Goal: Task Accomplishment & Management: Use online tool/utility

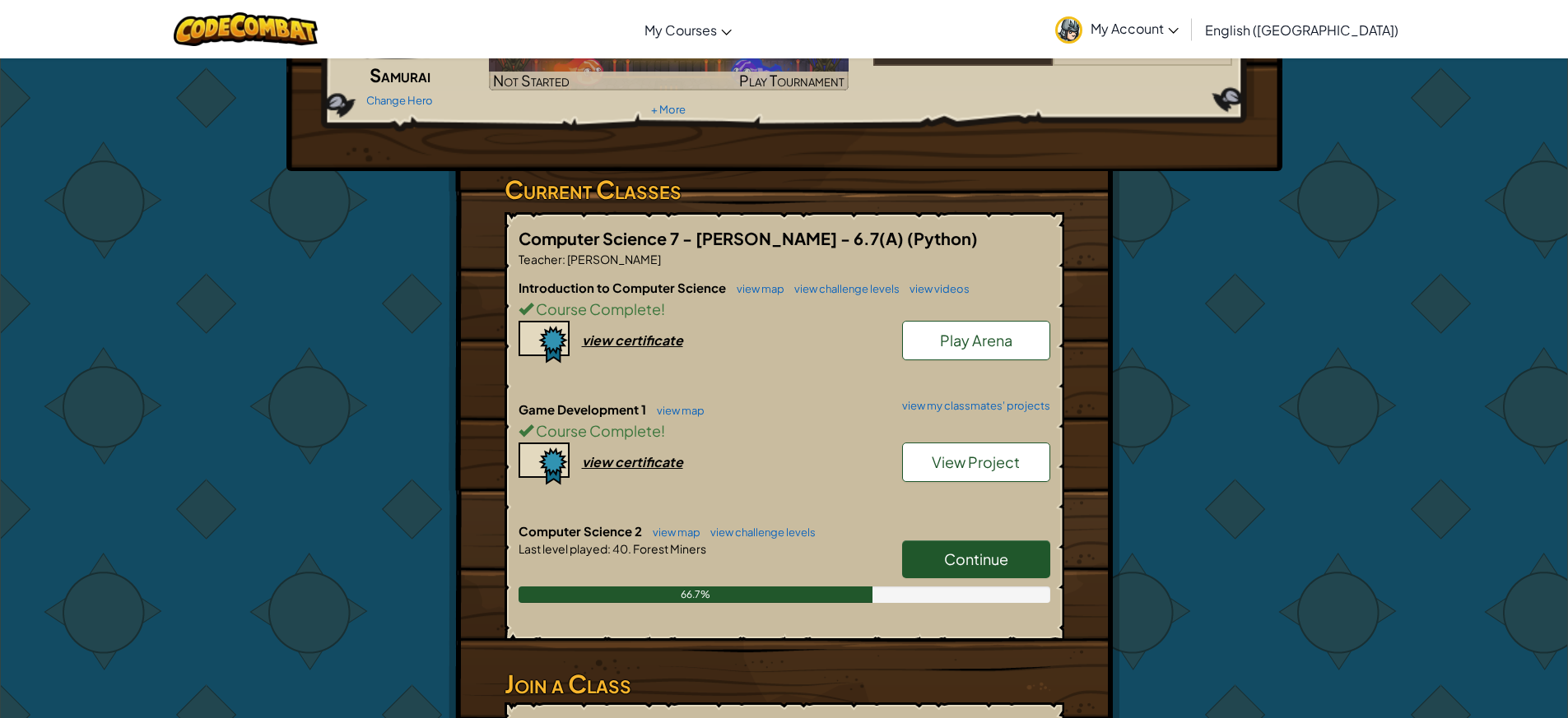
scroll to position [246, 0]
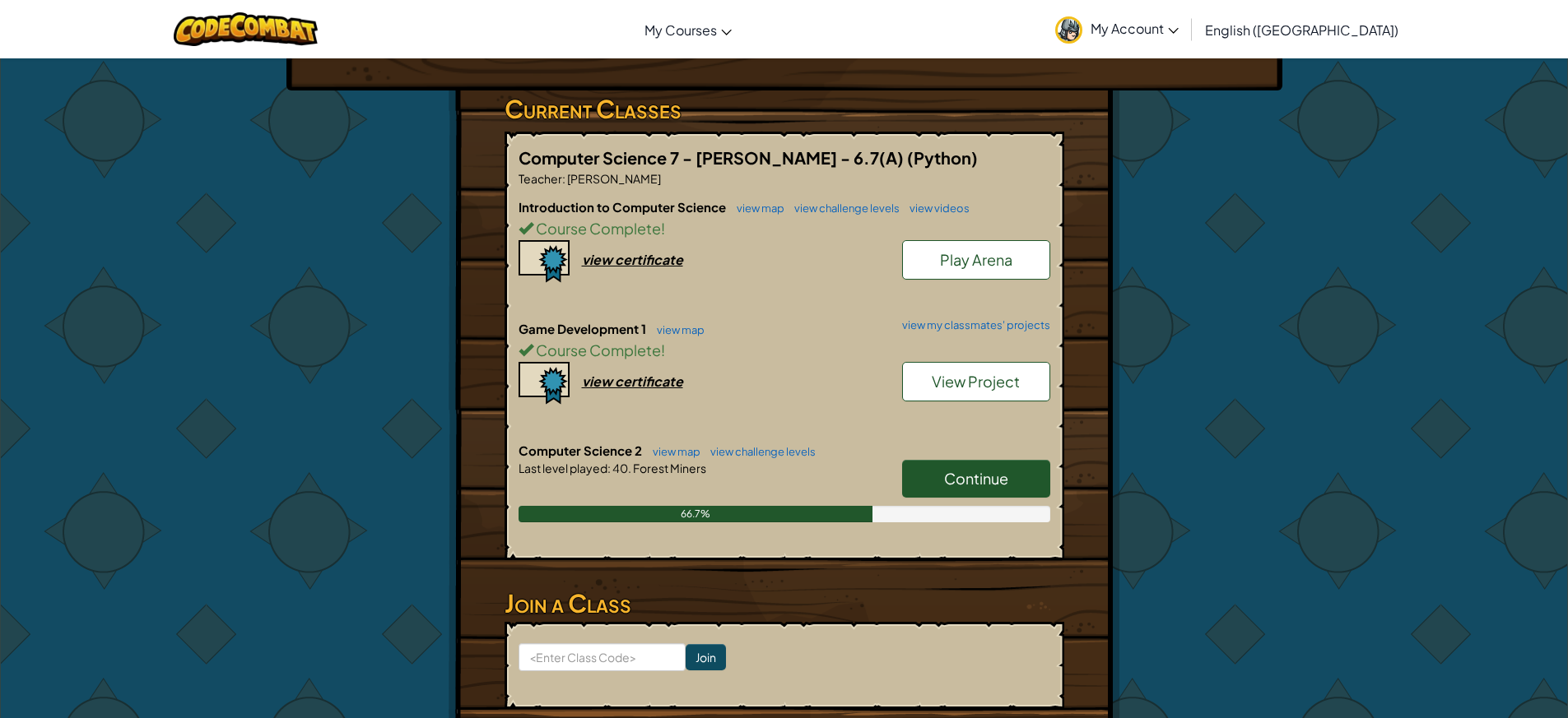
click at [965, 480] on span "Continue" at bounding box center [977, 478] width 64 height 19
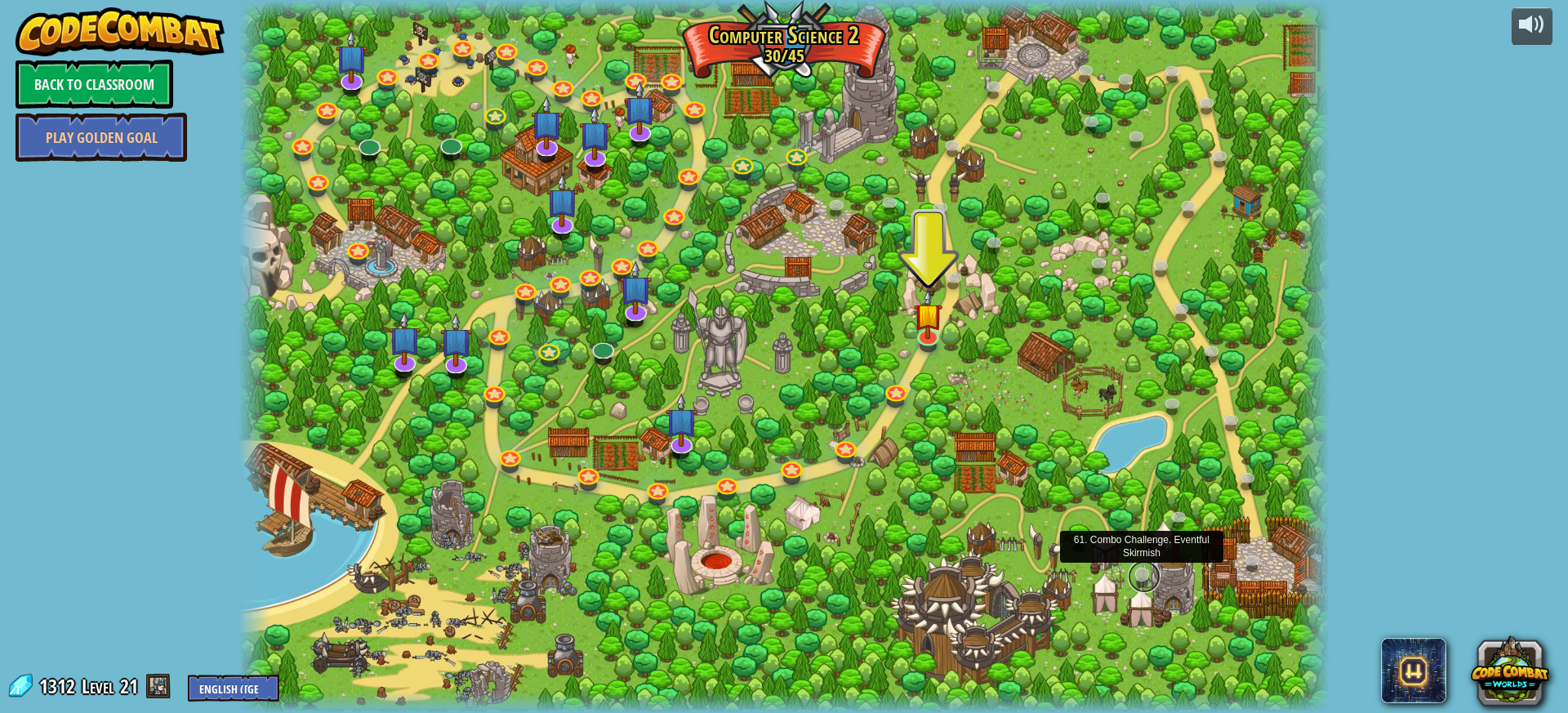
click at [1143, 568] on link at bounding box center [1144, 576] width 33 height 33
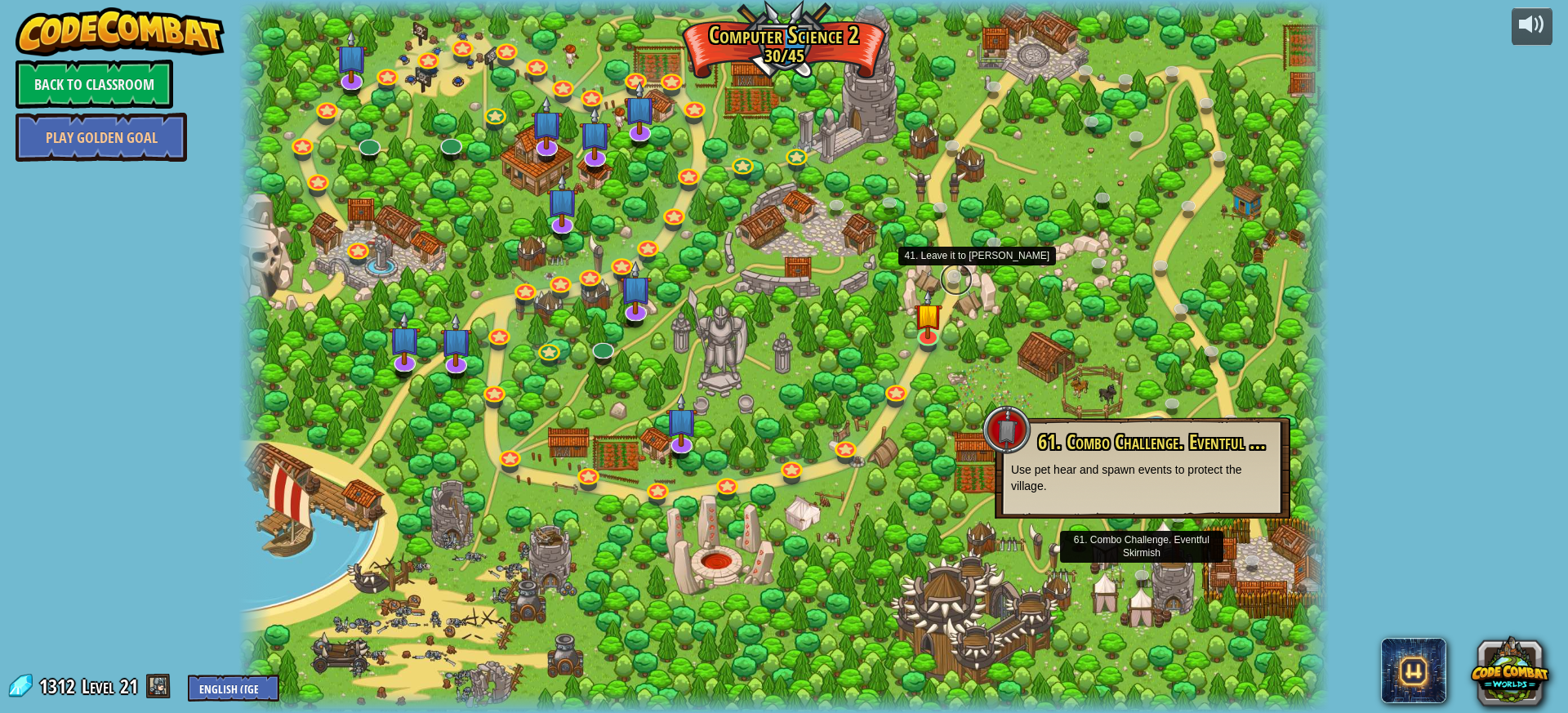
click at [956, 279] on link at bounding box center [956, 279] width 33 height 33
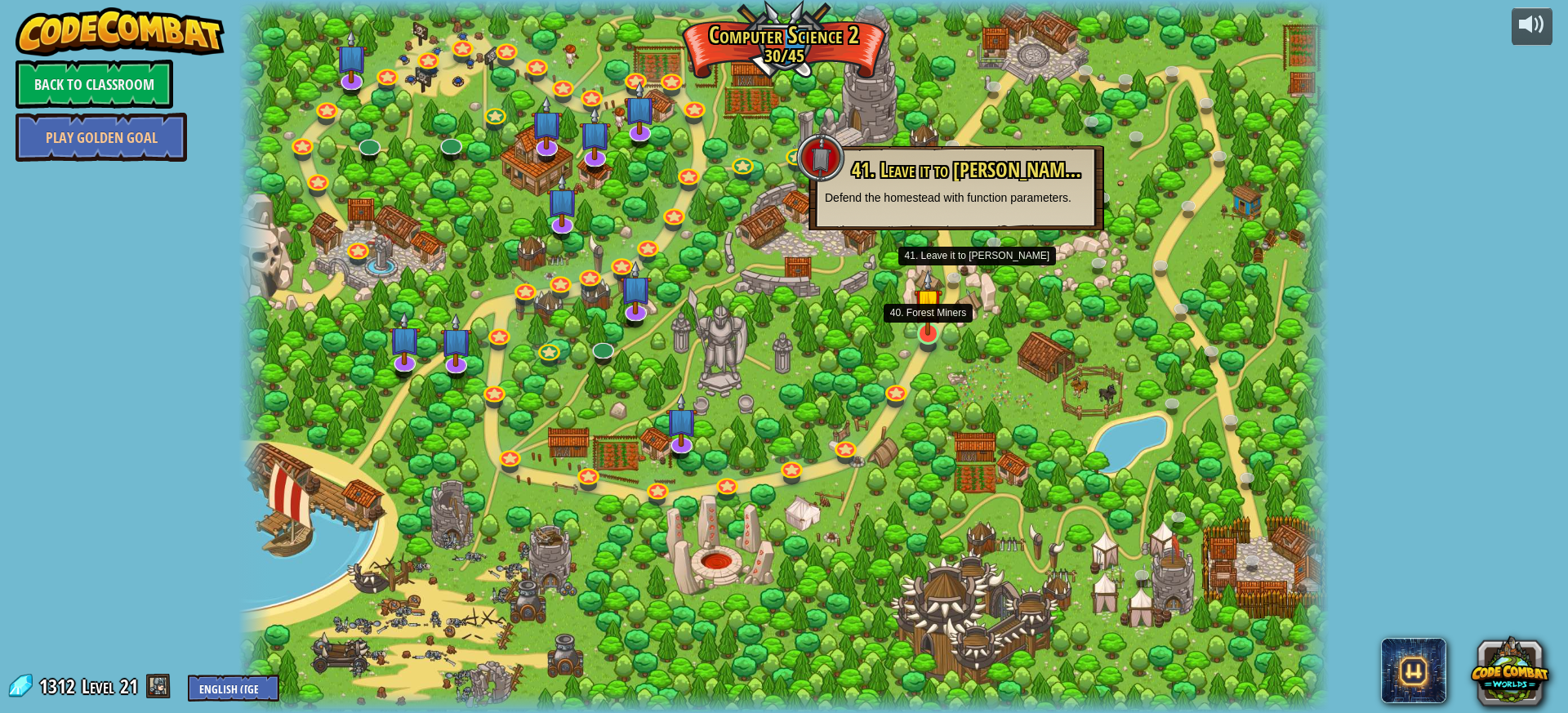
click at [925, 326] on img at bounding box center [928, 302] width 28 height 67
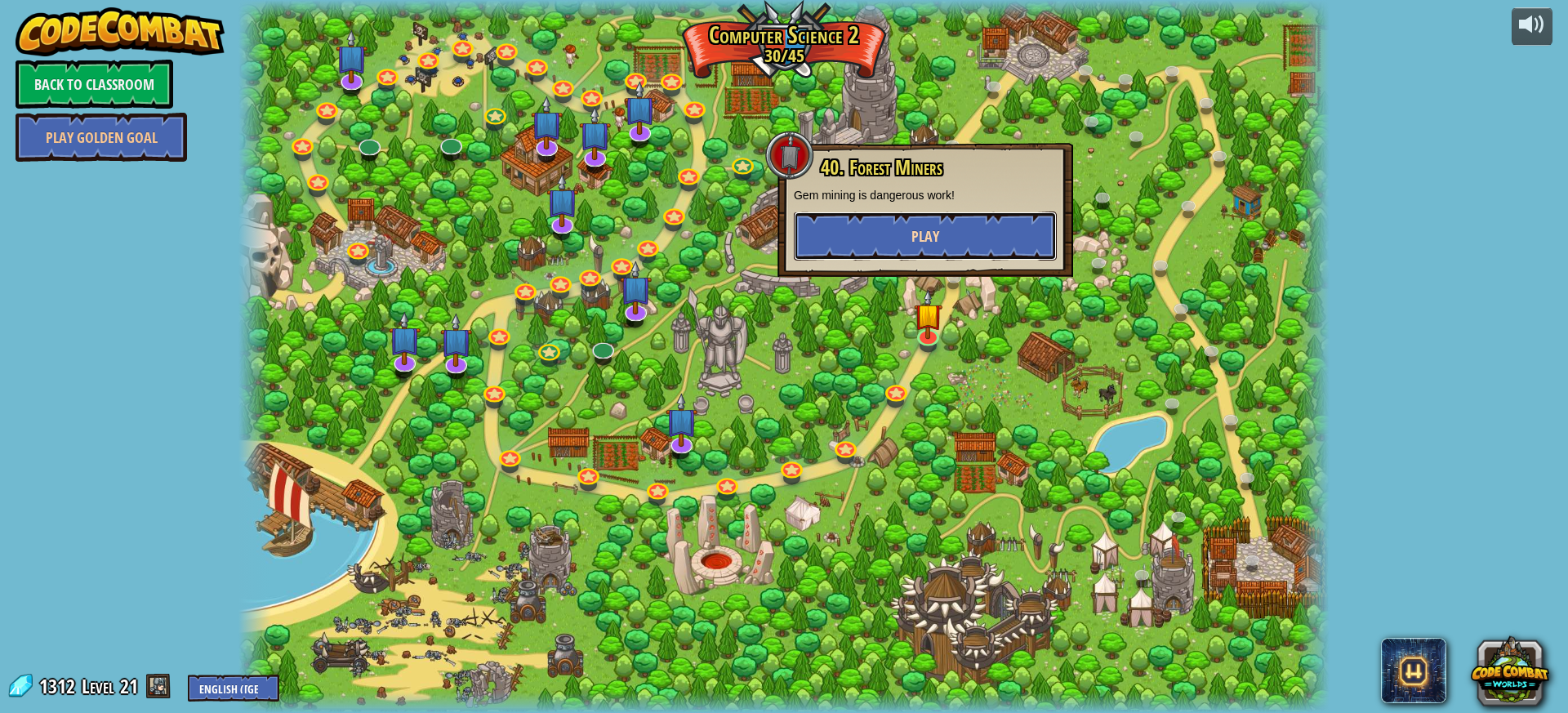
click at [931, 230] on span "Play" at bounding box center [924, 236] width 27 height 20
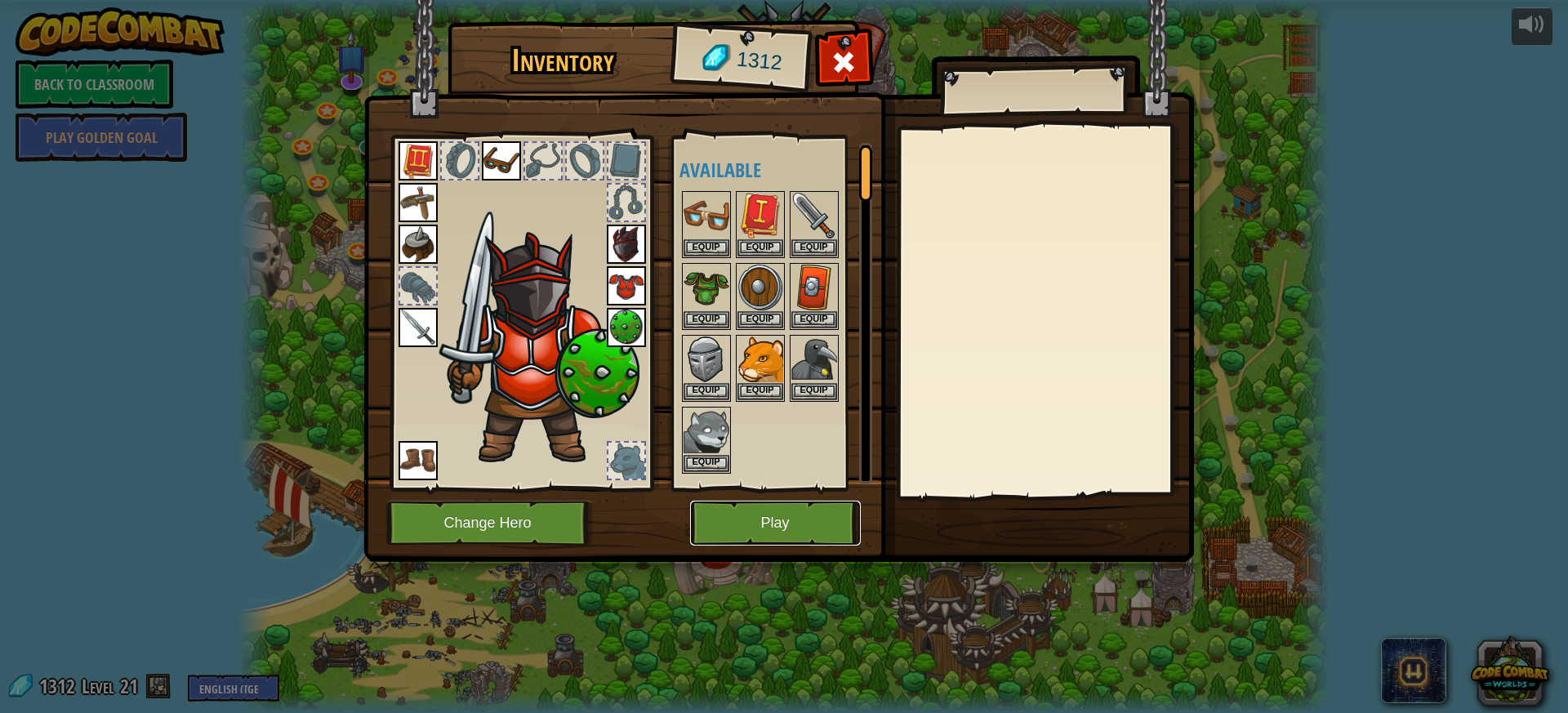
click at [785, 520] on button "Play" at bounding box center [776, 523] width 171 height 45
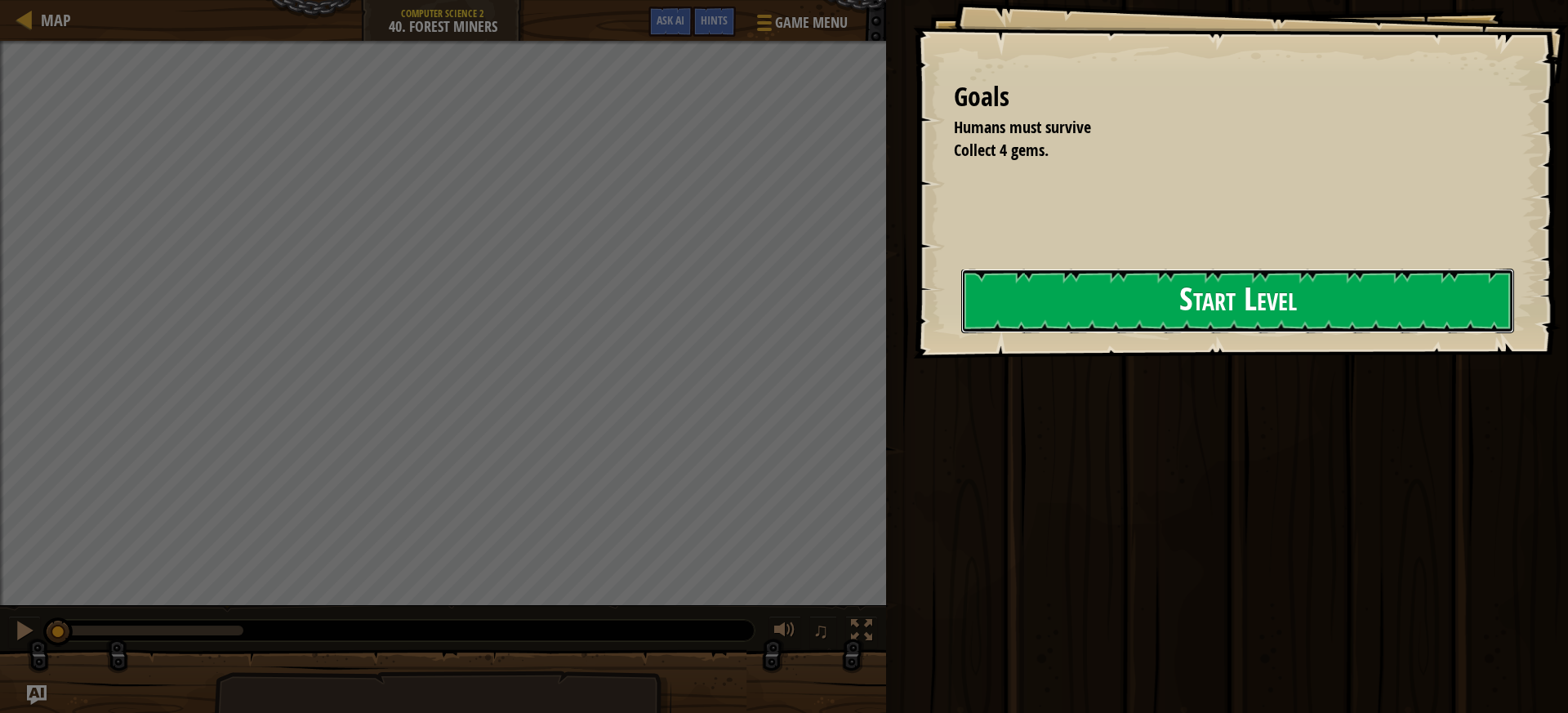
click at [1403, 277] on button "Start Level" at bounding box center [1238, 301] width 553 height 65
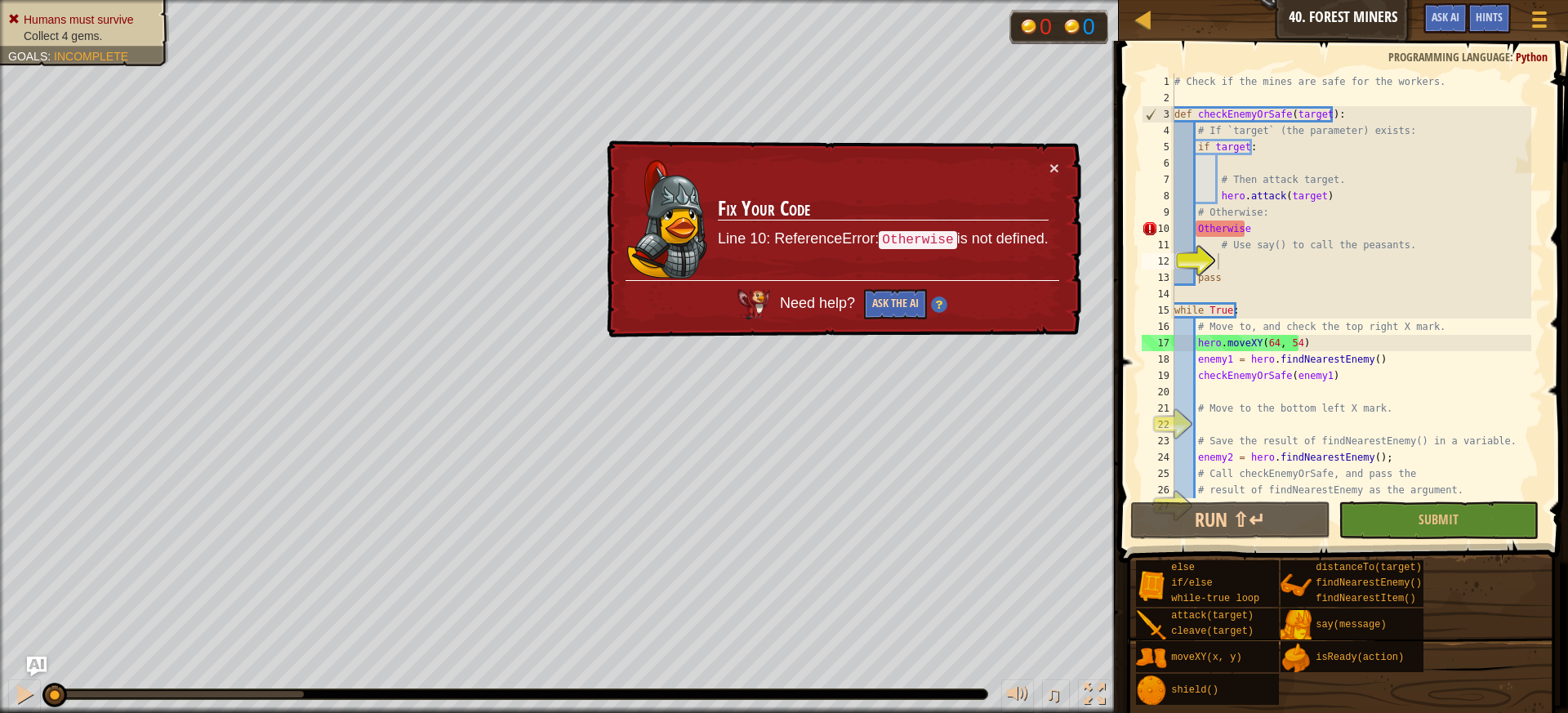
click at [901, 289] on div "Need help? Ask the AI" at bounding box center [842, 300] width 433 height 39
click at [901, 289] on button "Ask the AI" at bounding box center [895, 304] width 63 height 30
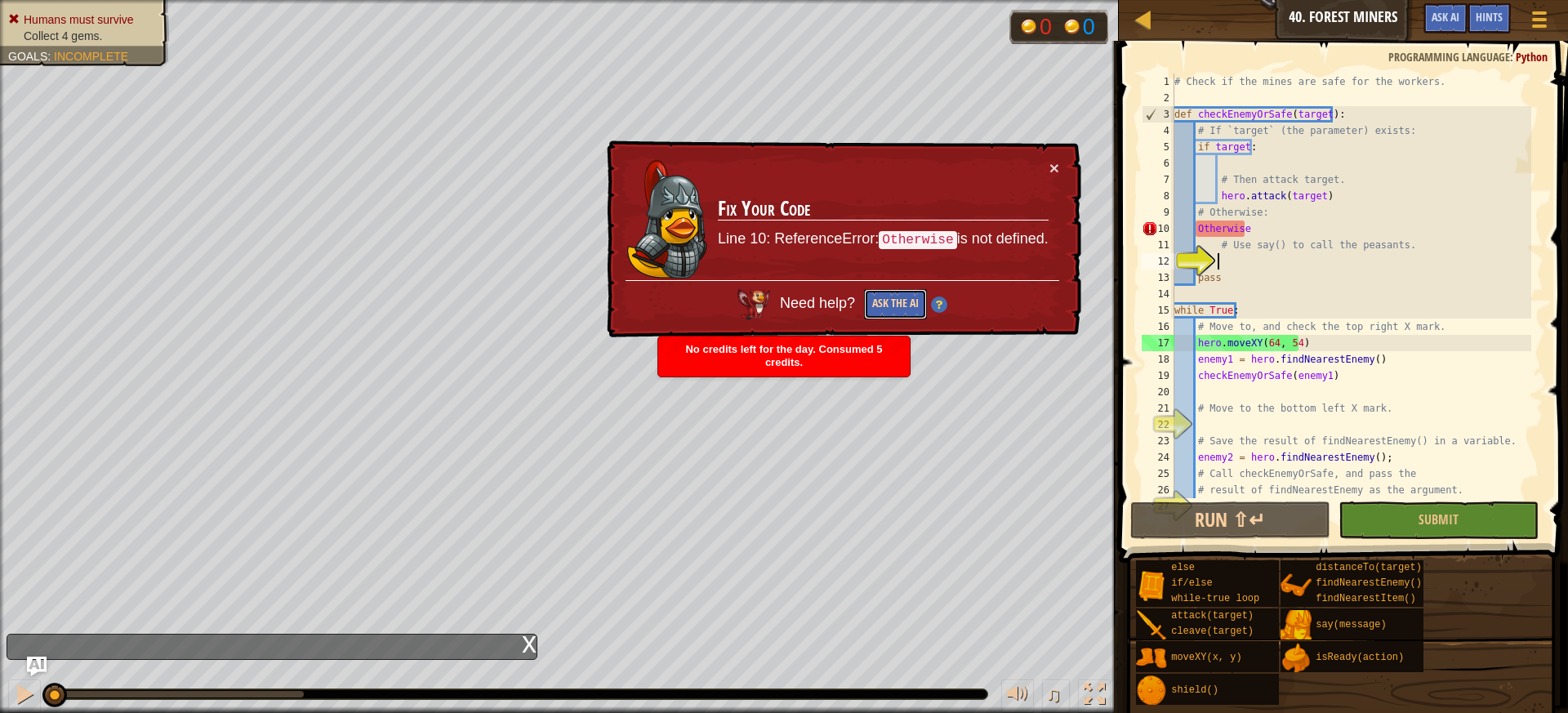
click at [897, 302] on button "Ask the AI" at bounding box center [895, 304] width 63 height 30
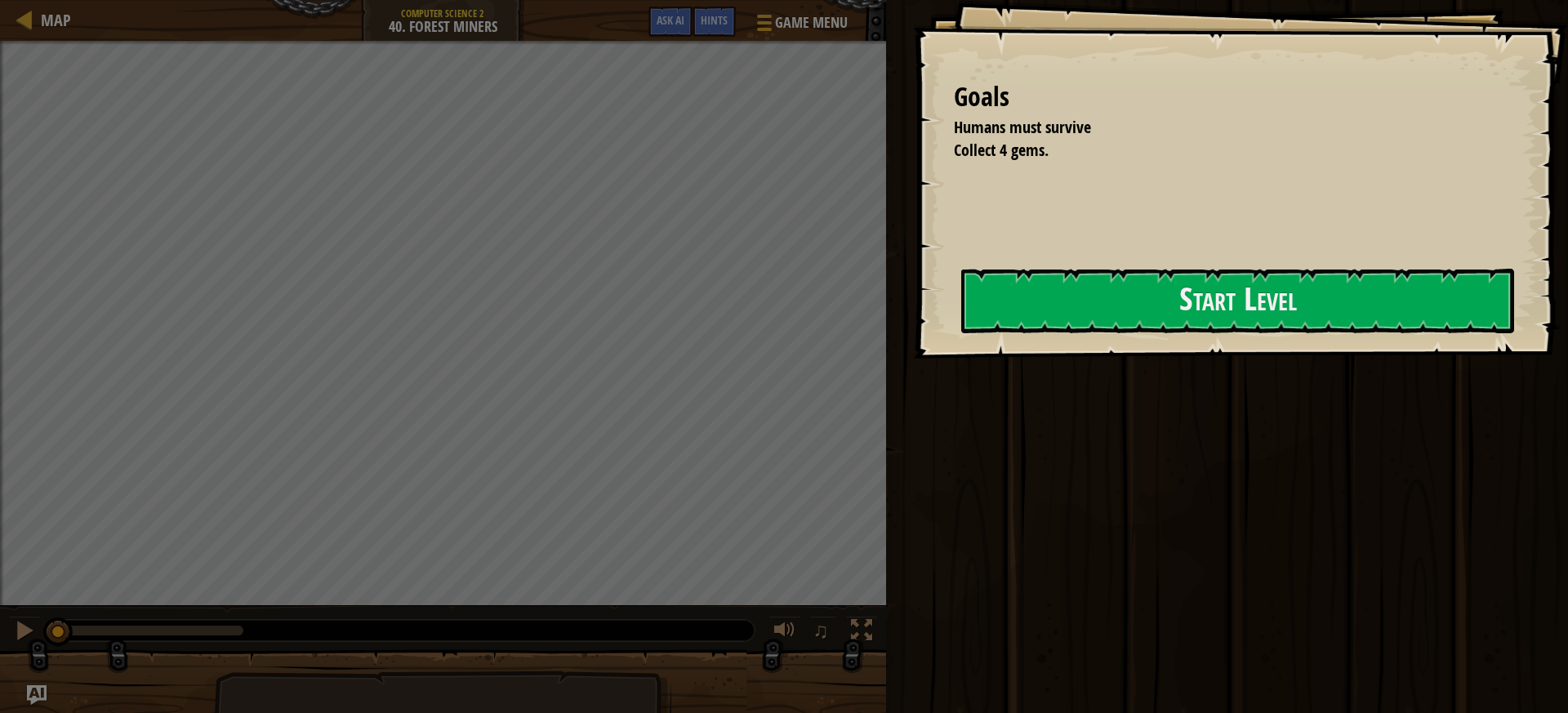
click at [1107, 263] on div "Goals Humans must survive Collect 4 gems. Start Level Error loading from server…" at bounding box center [1240, 179] width 655 height 359
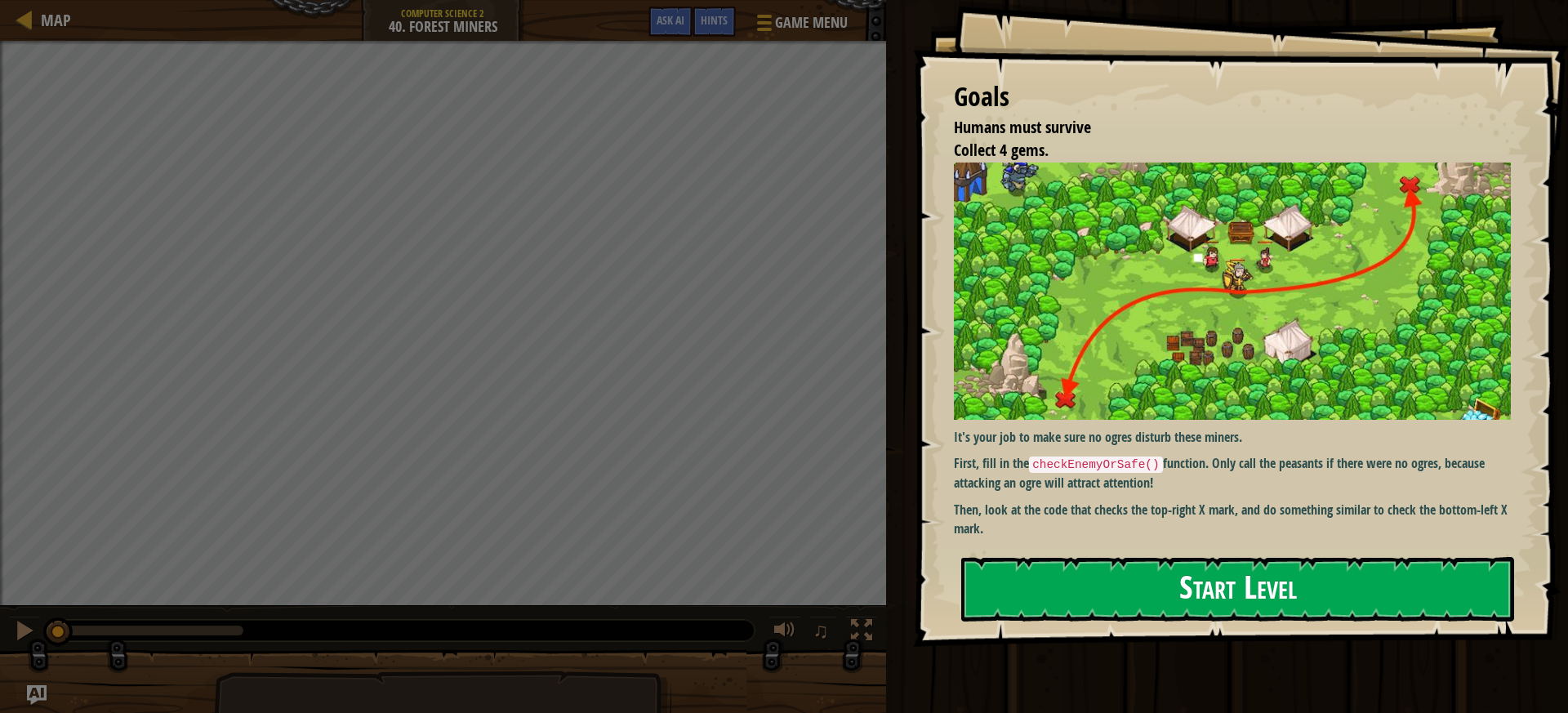
click at [1112, 294] on img at bounding box center [1238, 291] width 569 height 257
click at [1101, 593] on button "Start Level" at bounding box center [1238, 589] width 553 height 65
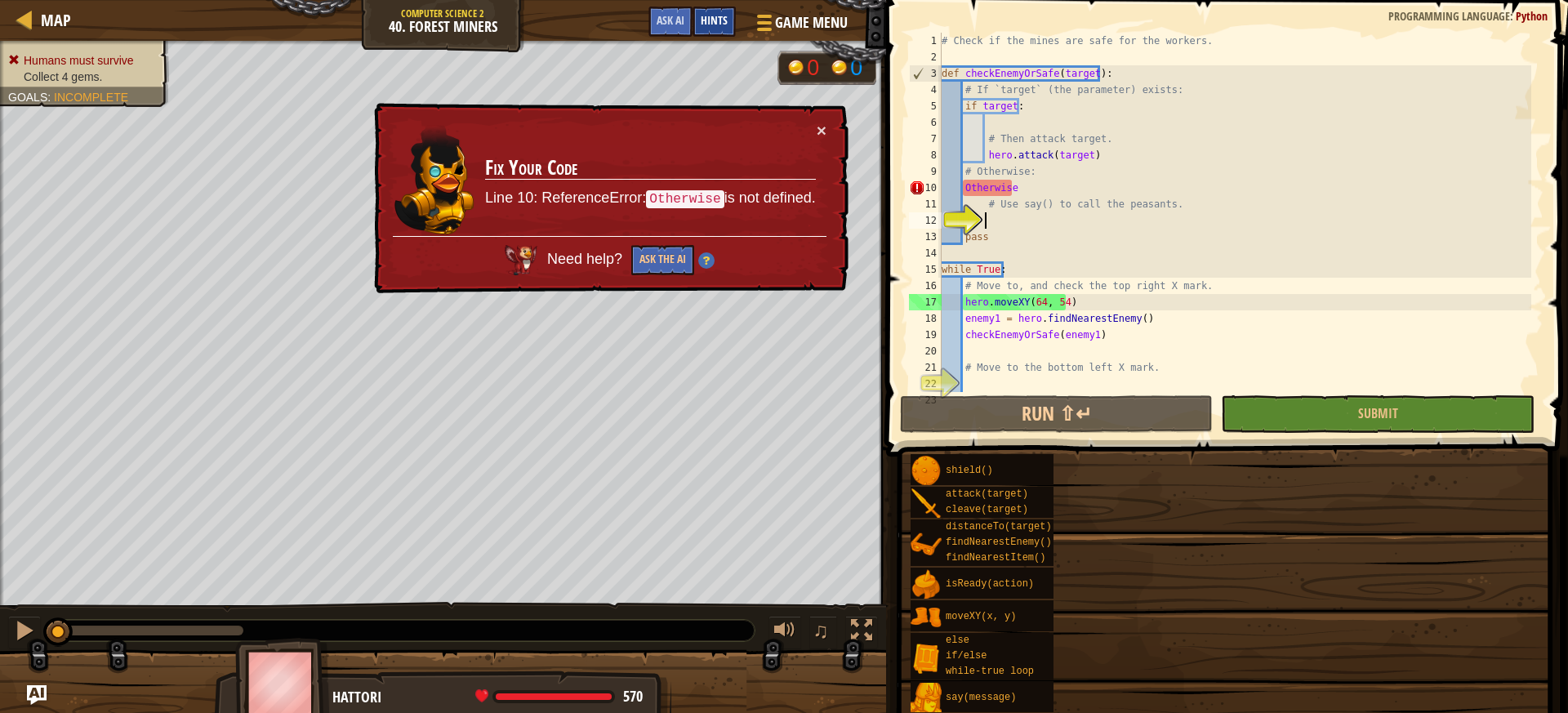
click at [712, 27] on div "Map Computer Science 2 40. Forest Miners Game Menu Done Hints Ask AI 1 הההההההה…" at bounding box center [784, 356] width 1568 height 713
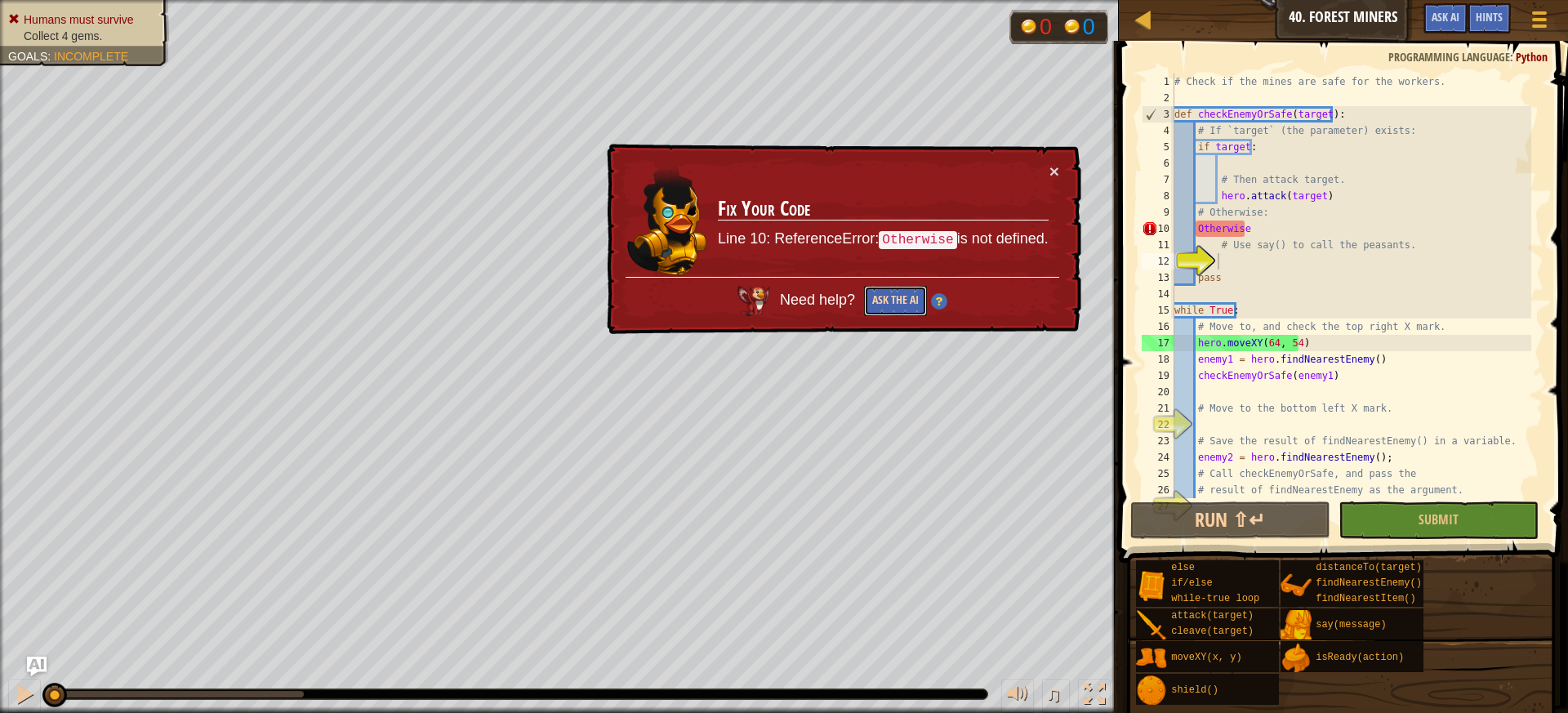
click at [879, 303] on button "Ask the AI" at bounding box center [895, 302] width 63 height 30
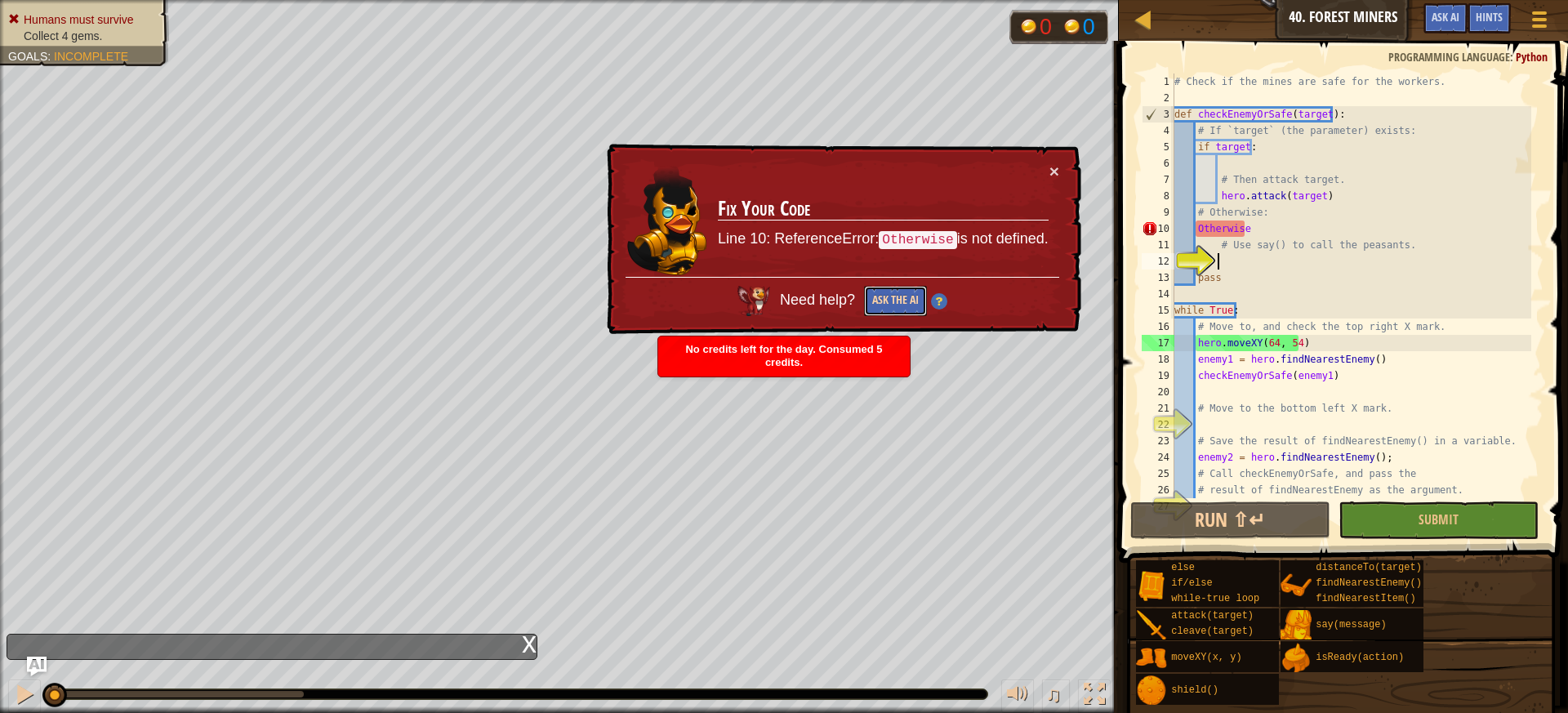
click at [879, 303] on button "Ask the AI" at bounding box center [895, 302] width 63 height 30
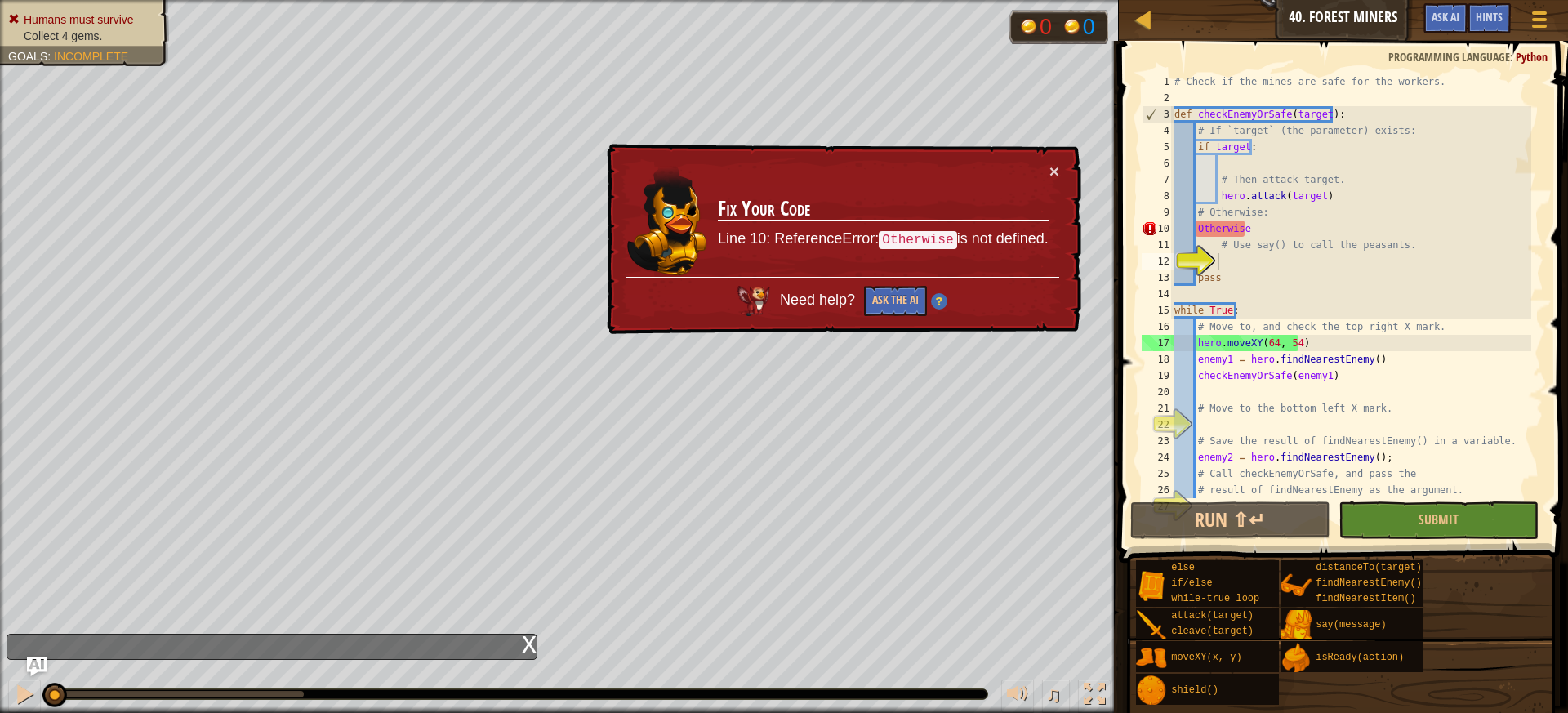
click at [1042, 160] on div "× Fix Your Code Line 10: ReferenceError: Otherwise is not defined. Need help? A…" at bounding box center [842, 239] width 478 height 192
click at [1055, 172] on button "×" at bounding box center [1054, 170] width 10 height 17
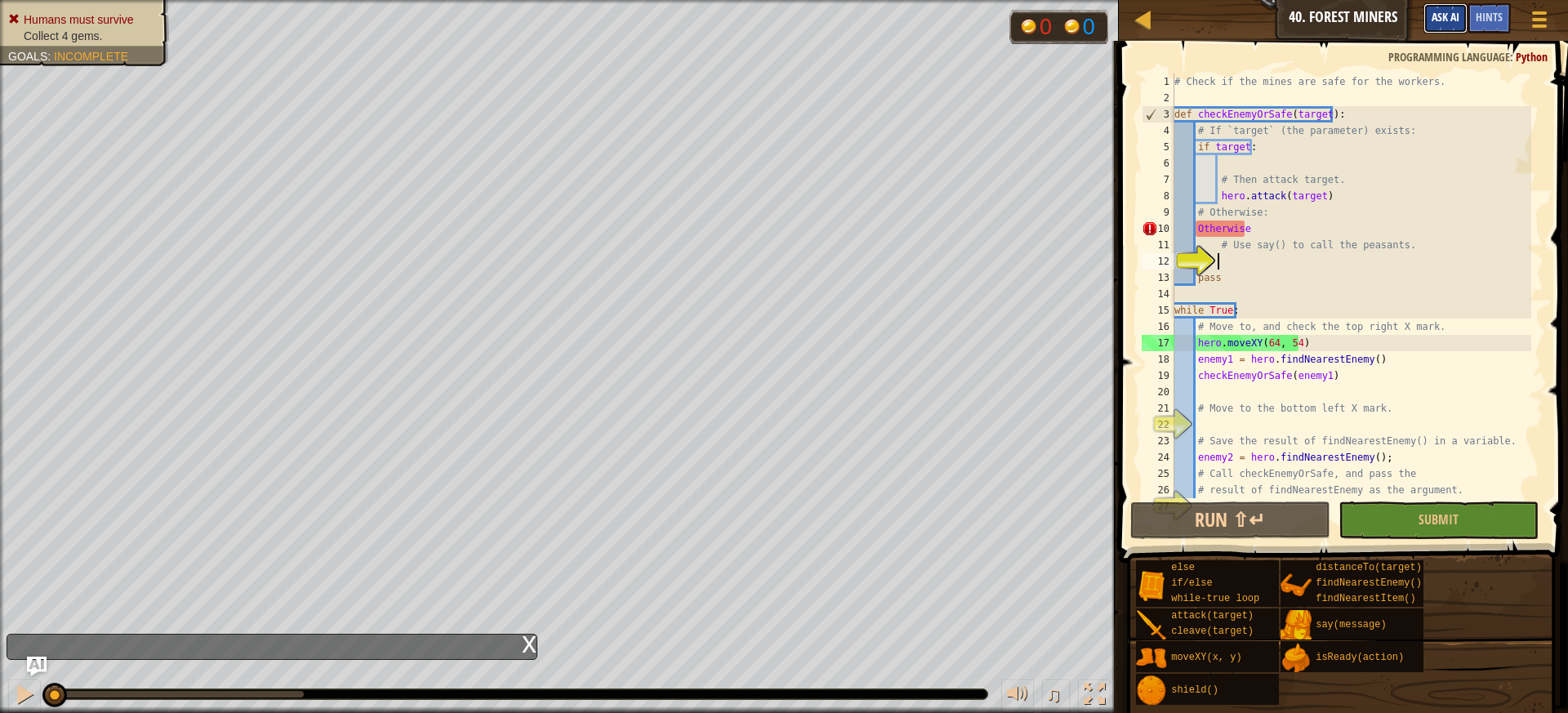
click at [1439, 14] on span "Ask AI" at bounding box center [1445, 17] width 27 height 16
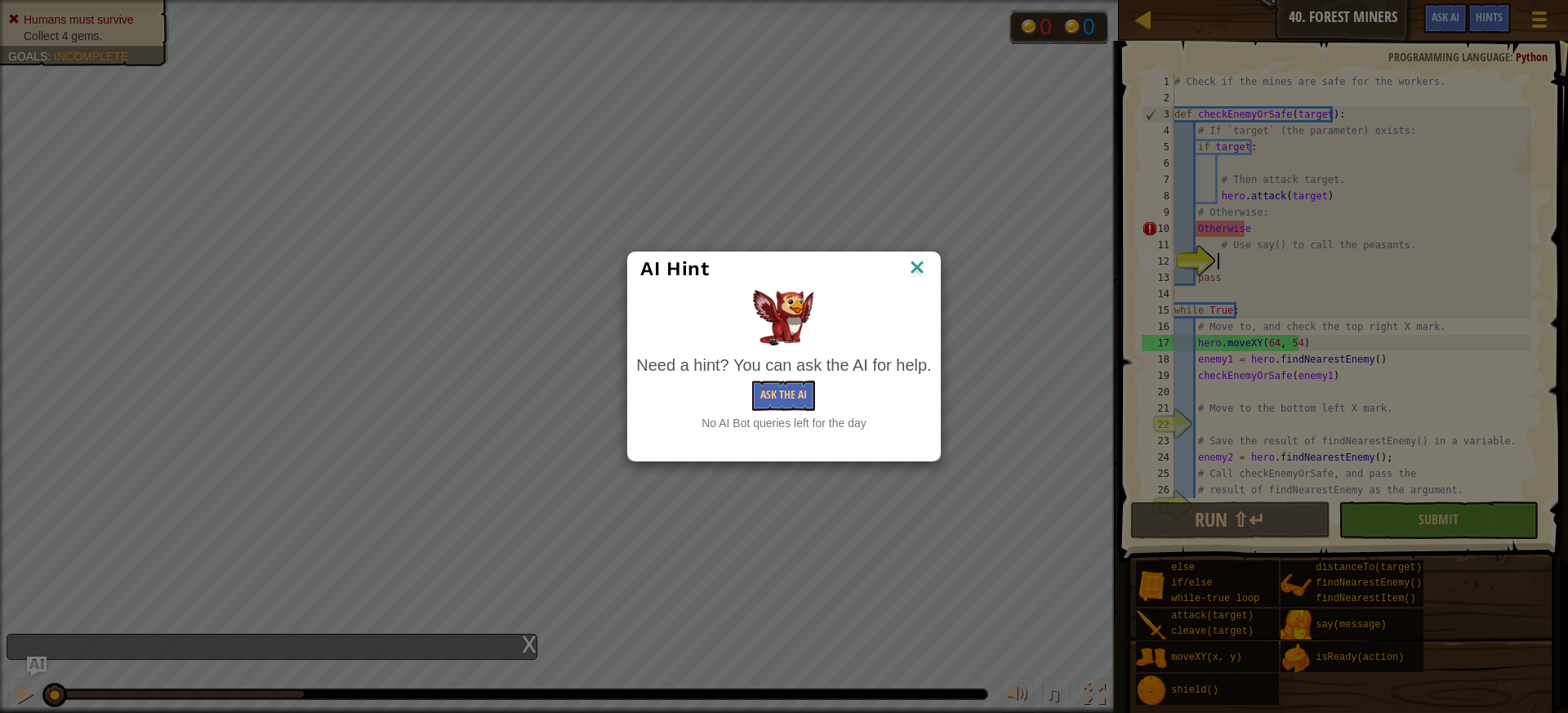
click at [921, 264] on img at bounding box center [917, 269] width 21 height 25
